Goal: Information Seeking & Learning: Learn about a topic

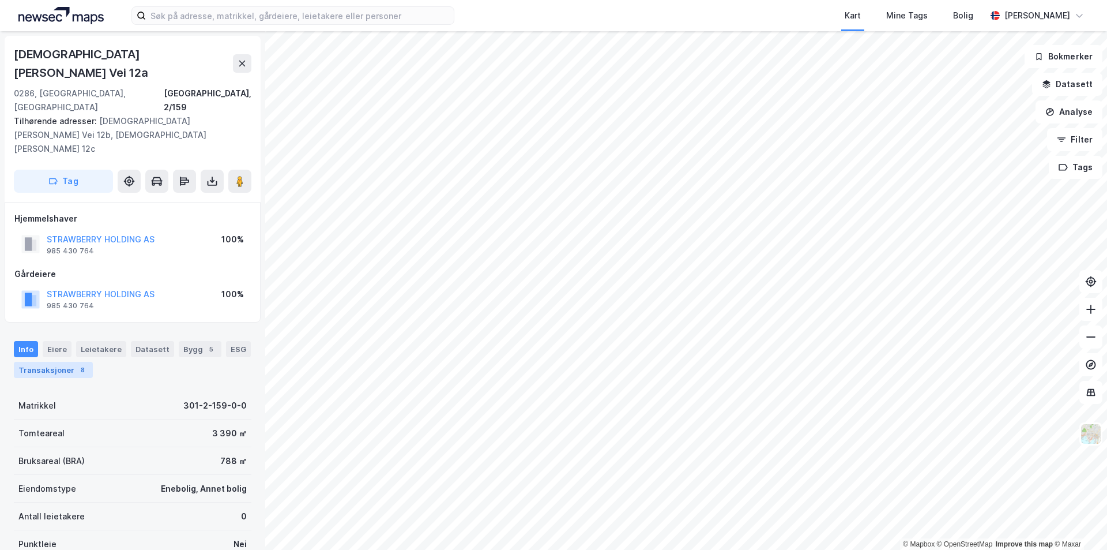
click at [52, 362] on div "Transaksjoner 8" at bounding box center [53, 370] width 79 height 16
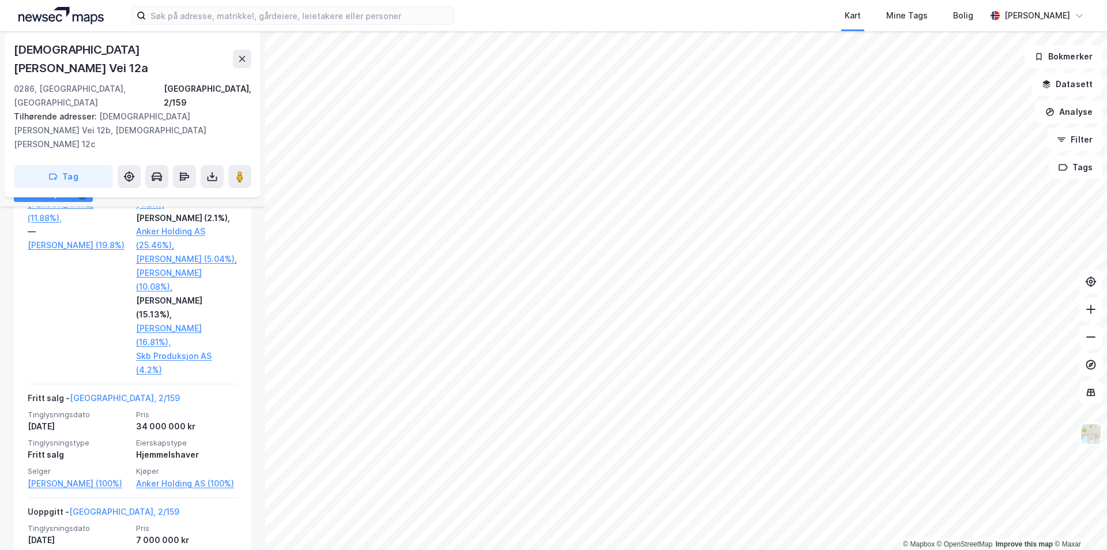
scroll to position [1583, 0]
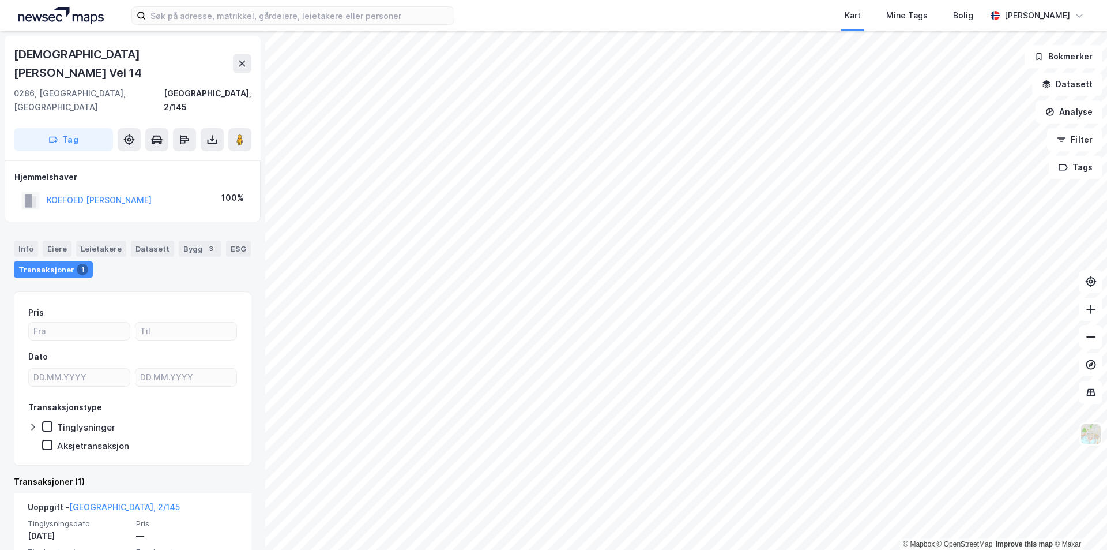
scroll to position [52, 0]
